Goal: Entertainment & Leisure: Consume media (video, audio)

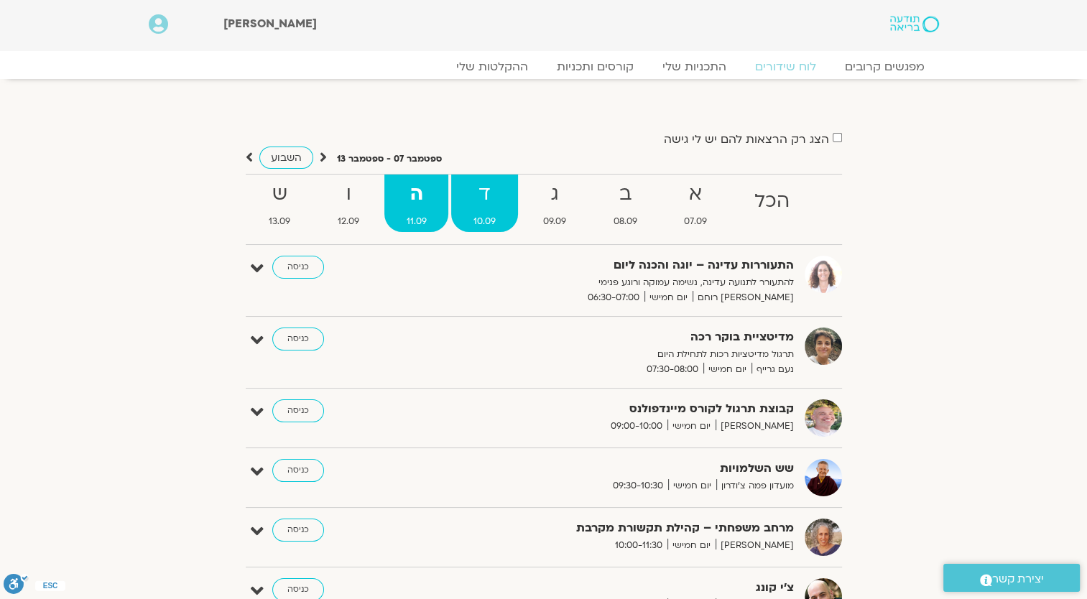
click at [494, 208] on strong "ד" at bounding box center [484, 194] width 67 height 32
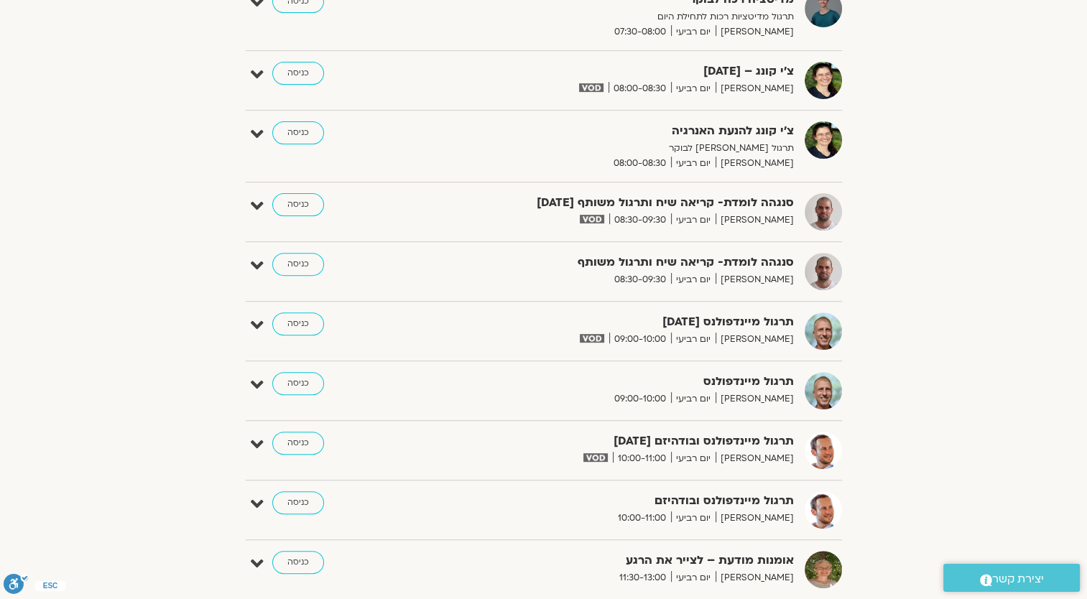
scroll to position [431, 0]
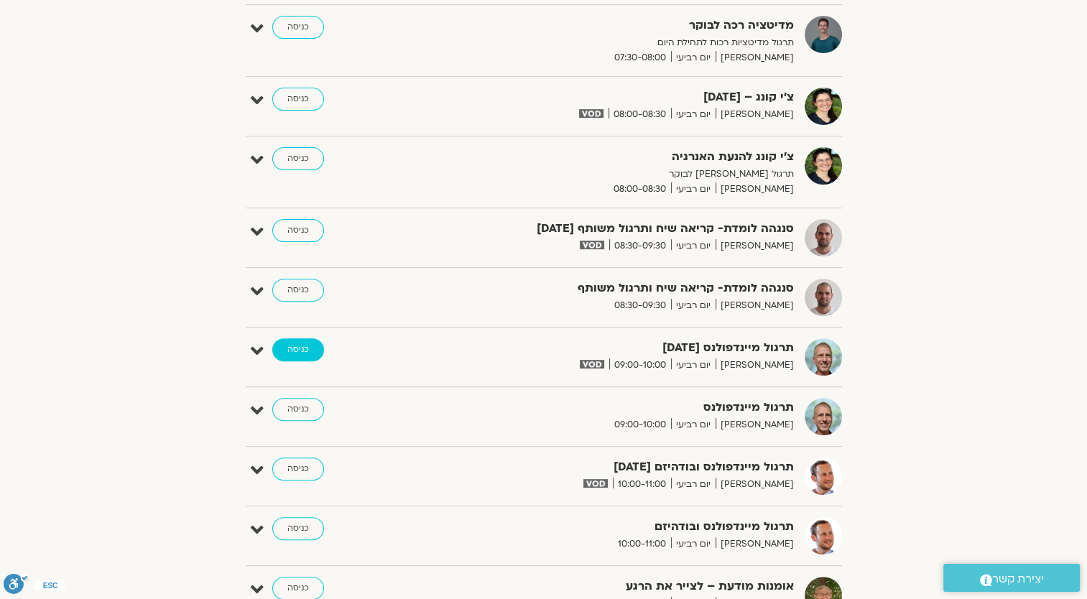
click at [289, 342] on link "כניסה" at bounding box center [298, 349] width 52 height 23
